Goal: Transaction & Acquisition: Purchase product/service

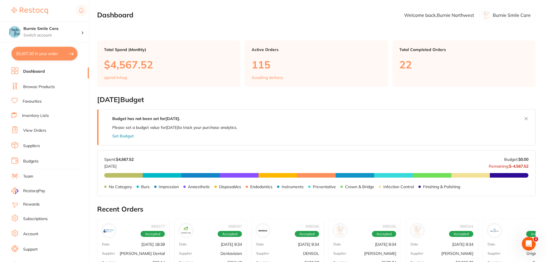
click at [49, 54] on button "$5,507.30 in your order" at bounding box center [44, 54] width 66 height 14
checkbox input "true"
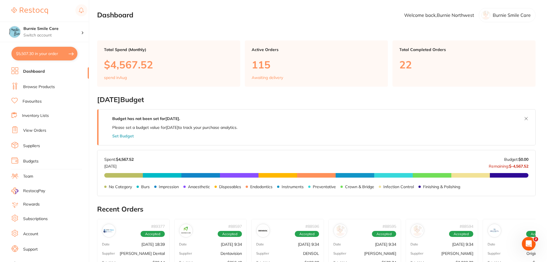
checkbox input "true"
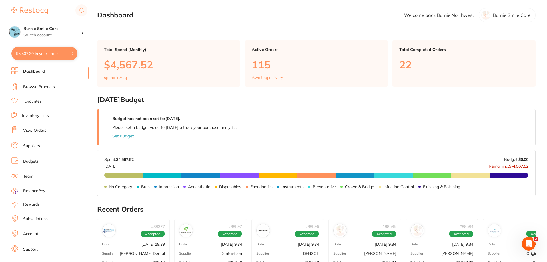
checkbox input "true"
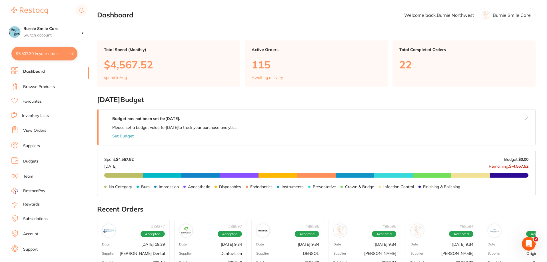
checkbox input "true"
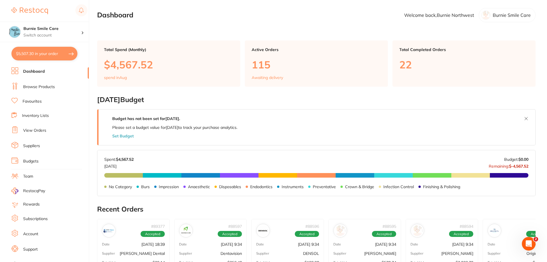
checkbox input "true"
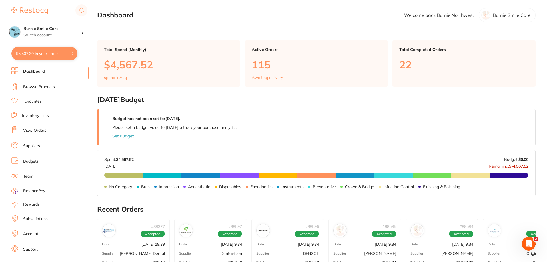
checkbox input "true"
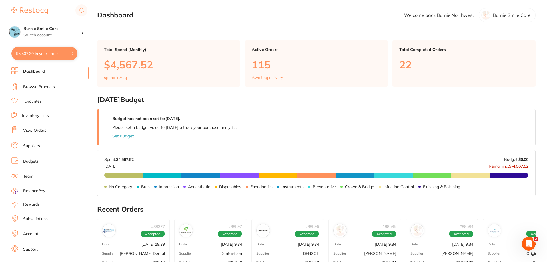
checkbox input "true"
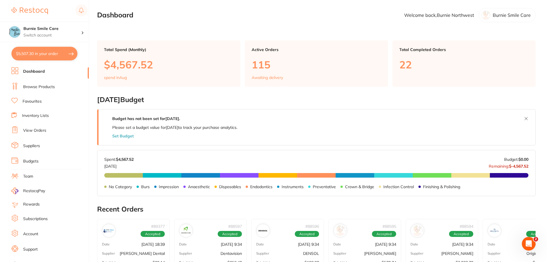
checkbox input "true"
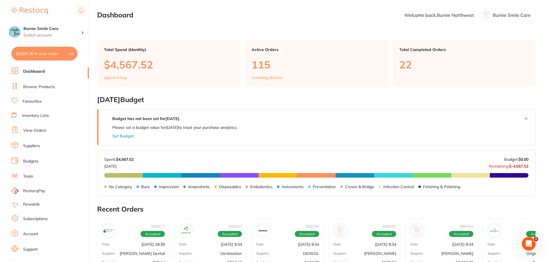
checkbox input "true"
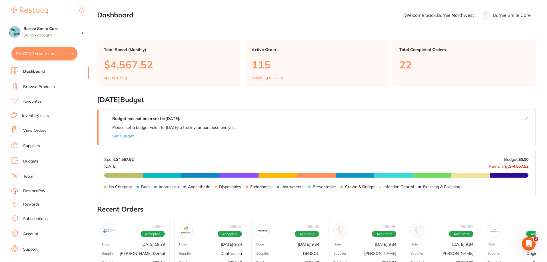
checkbox input "true"
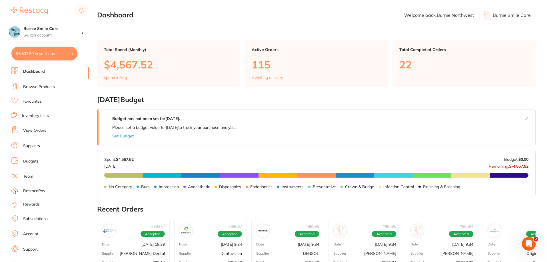
checkbox input "true"
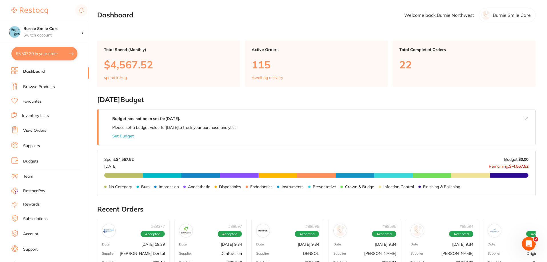
checkbox input "true"
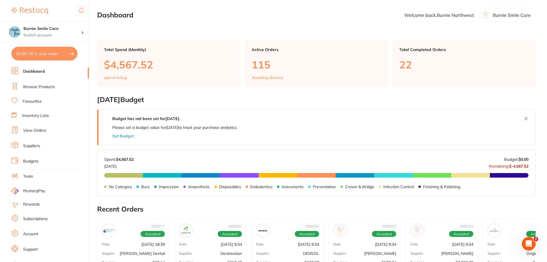
checkbox input "true"
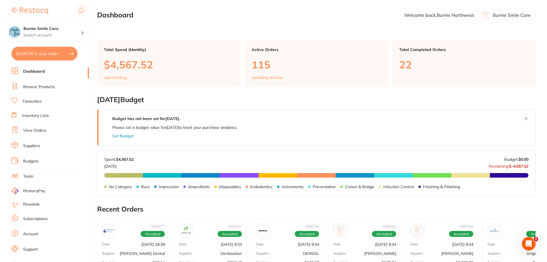
checkbox input "true"
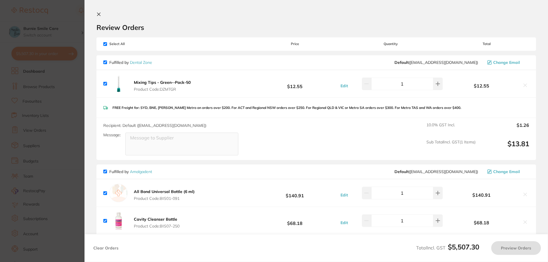
scroll to position [171, 0]
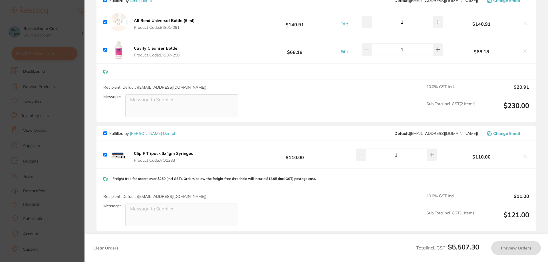
click at [0, 150] on section "Update RRP Set your pre negotiated price for this item. Item Agreed RRP (excl. …" at bounding box center [274, 131] width 548 height 262
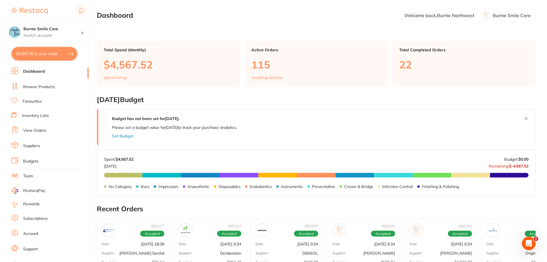
scroll to position [1, 0]
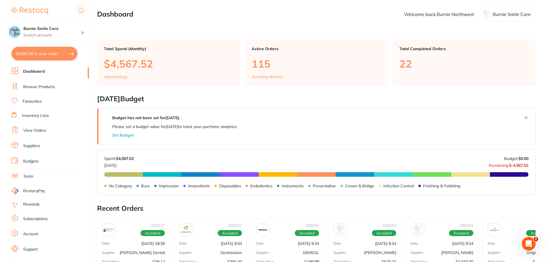
click at [41, 134] on li "View Orders" at bounding box center [49, 130] width 77 height 9
